Goal: Find specific page/section: Find specific page/section

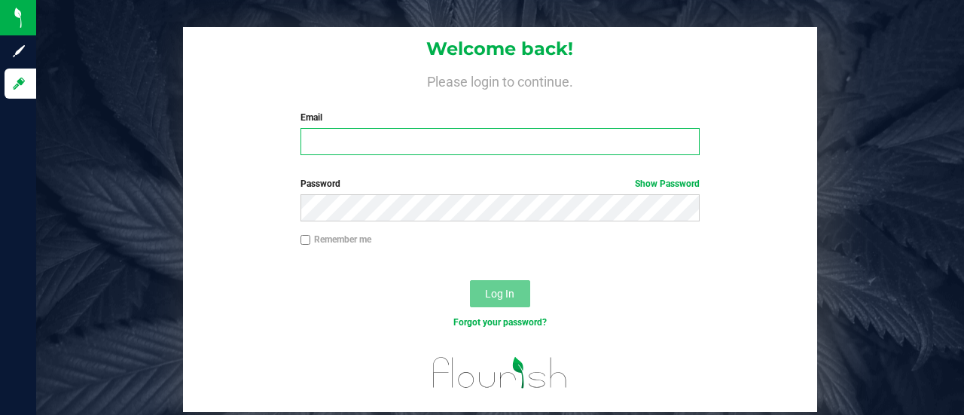
type input "[EMAIL_ADDRESS][DOMAIN_NAME]"
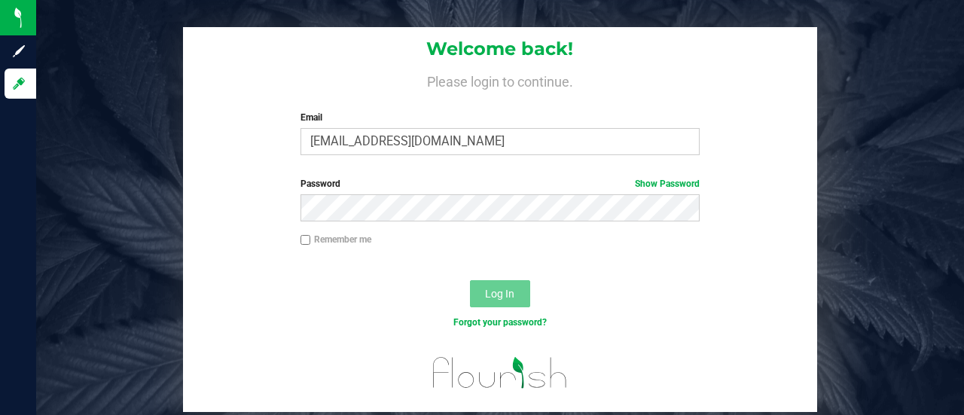
click at [319, 240] on label "Remember me" at bounding box center [335, 240] width 71 height 14
click at [311, 240] on input "Remember me" at bounding box center [305, 240] width 11 height 11
checkbox input "true"
click at [501, 285] on button "Log In" at bounding box center [500, 293] width 60 height 27
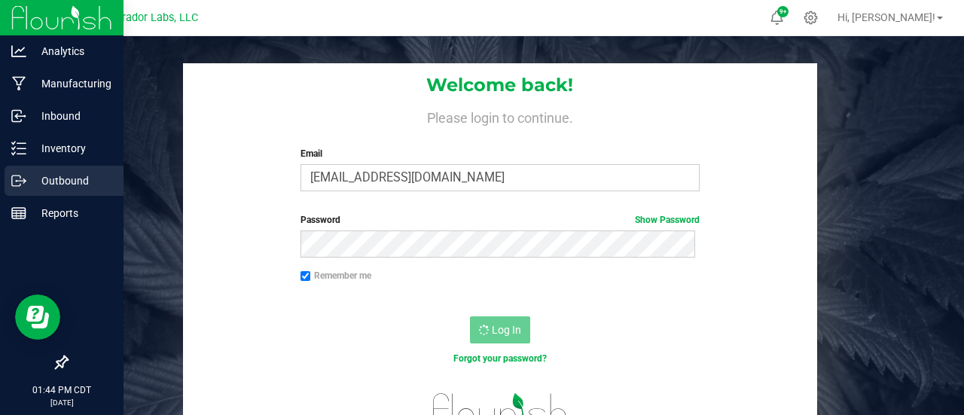
click at [17, 183] on icon at bounding box center [18, 180] width 15 height 15
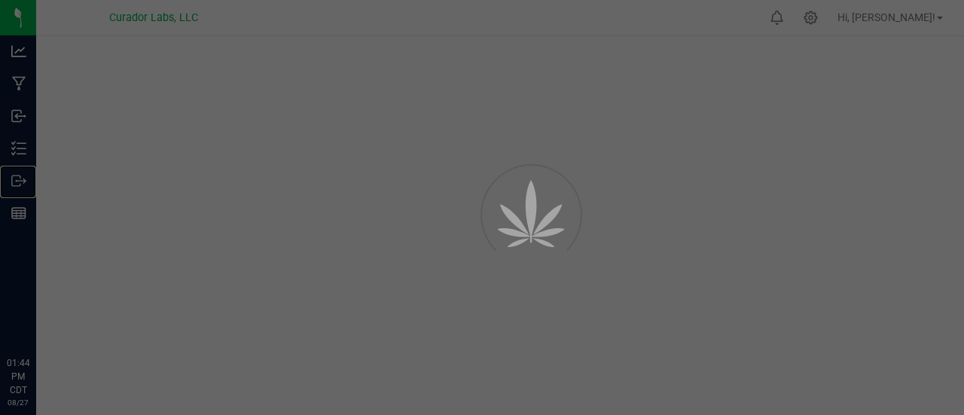
click at [0, 0] on p "Outbound" at bounding box center [0, 0] width 0 height 0
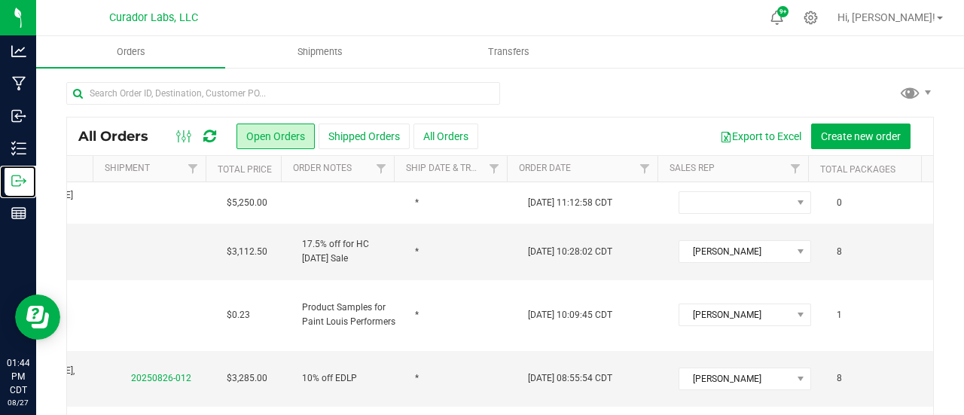
scroll to position [0, 646]
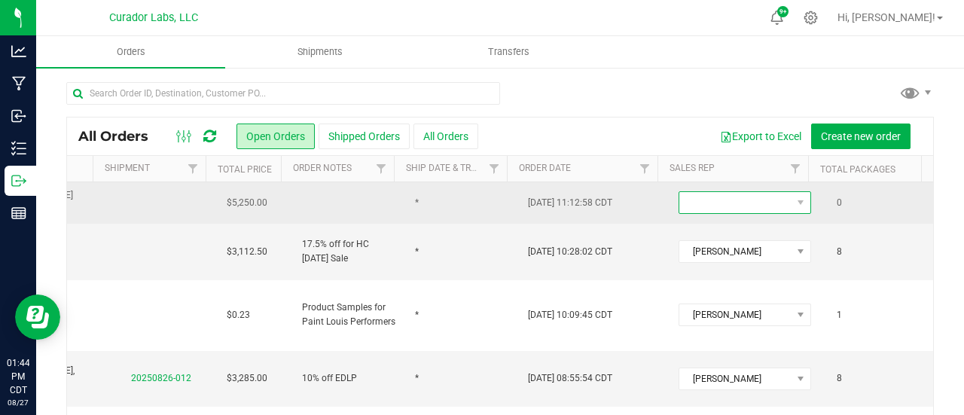
click at [749, 203] on span at bounding box center [735, 202] width 112 height 21
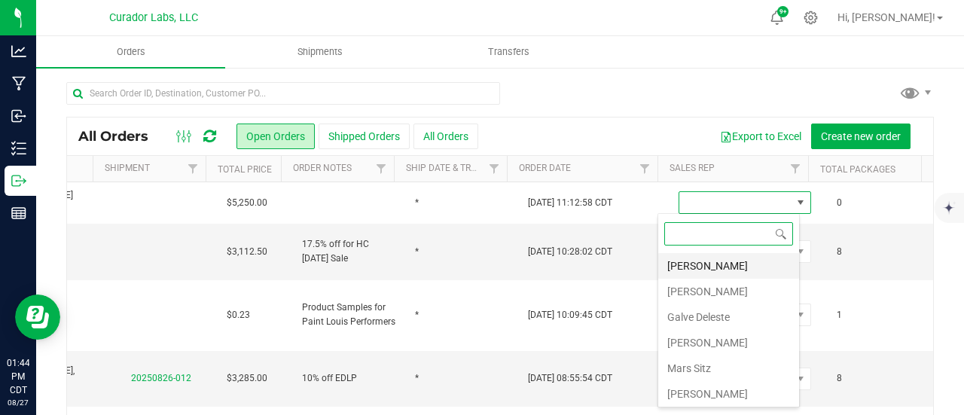
scroll to position [50, 0]
click at [687, 365] on li "Matt Wolf" at bounding box center [728, 370] width 141 height 26
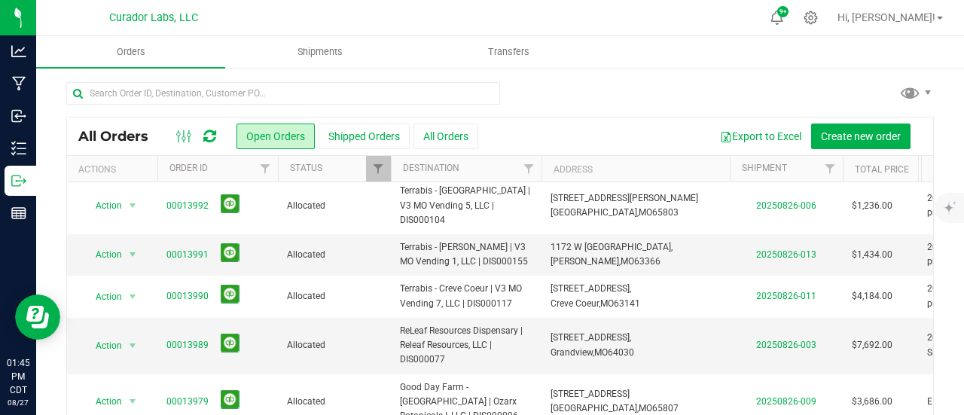
scroll to position [0, 0]
